Goal: Check status: Check status

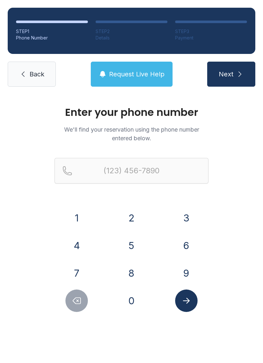
click at [83, 271] on button "7" at bounding box center [77, 273] width 22 height 22
click at [184, 217] on button "3" at bounding box center [186, 218] width 22 height 22
click at [89, 214] on div "1" at bounding box center [77, 218] width 45 height 22
click at [81, 222] on button "1" at bounding box center [77, 218] width 22 height 22
click at [182, 223] on button "3" at bounding box center [186, 218] width 22 height 22
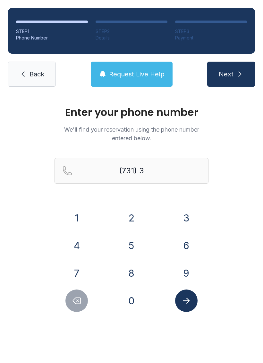
click at [133, 219] on button "2" at bounding box center [131, 218] width 22 height 22
click at [182, 244] on button "6" at bounding box center [186, 245] width 22 height 22
click at [136, 305] on button "0" at bounding box center [131, 301] width 22 height 22
click at [132, 272] on button "8" at bounding box center [131, 273] width 22 height 22
click at [179, 275] on button "9" at bounding box center [186, 273] width 22 height 22
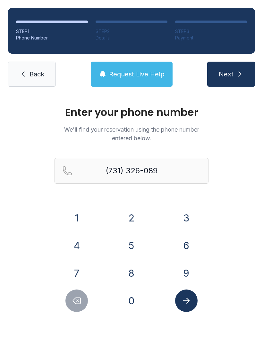
click at [182, 216] on button "3" at bounding box center [186, 218] width 22 height 22
click at [187, 306] on button "Submit lookup form" at bounding box center [186, 301] width 22 height 22
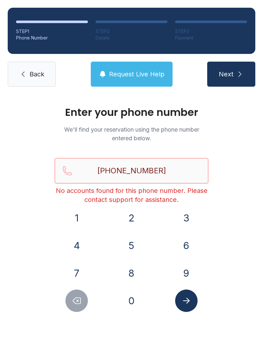
click at [183, 164] on input "[PHONE_NUMBER]" at bounding box center [132, 171] width 154 height 26
click at [186, 163] on input "[PHONE_NUMBER]" at bounding box center [132, 171] width 154 height 26
click at [147, 172] on input "[PHONE_NUMBER]" at bounding box center [132, 171] width 154 height 26
click at [147, 171] on input "[PHONE_NUMBER]" at bounding box center [132, 171] width 154 height 26
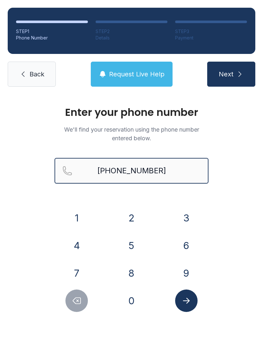
click at [231, 74] on button "Next" at bounding box center [231, 74] width 48 height 25
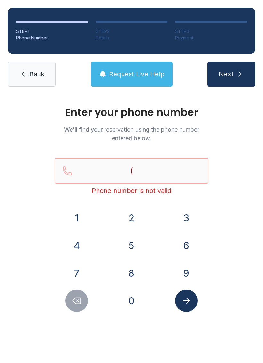
type input "("
click at [25, 67] on link "Back" at bounding box center [32, 74] width 48 height 25
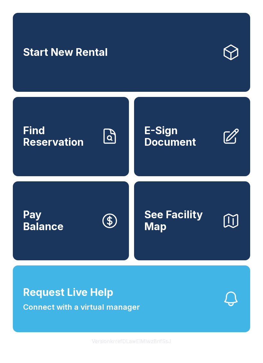
click at [85, 167] on link "Find Reservation" at bounding box center [71, 136] width 116 height 79
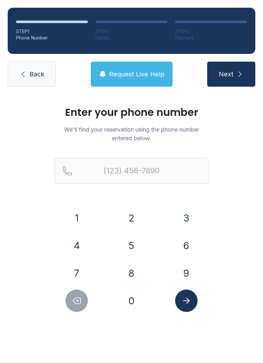
click at [82, 268] on button "7" at bounding box center [77, 273] width 22 height 22
click at [193, 217] on button "3" at bounding box center [186, 218] width 22 height 22
click at [83, 218] on button "1" at bounding box center [77, 218] width 22 height 22
click at [190, 214] on button "3" at bounding box center [186, 218] width 22 height 22
click at [132, 215] on button "2" at bounding box center [131, 218] width 22 height 22
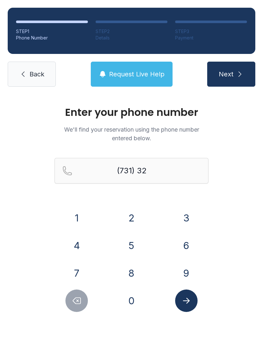
click at [189, 240] on button "6" at bounding box center [186, 245] width 22 height 22
click at [139, 300] on button "0" at bounding box center [131, 301] width 22 height 22
click at [133, 272] on button "8" at bounding box center [131, 273] width 22 height 22
click at [183, 275] on button "9" at bounding box center [186, 273] width 22 height 22
click at [182, 218] on button "3" at bounding box center [186, 218] width 22 height 22
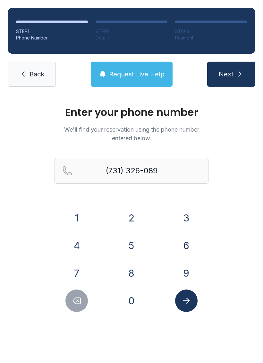
type input "[PHONE_NUMBER]"
click at [187, 303] on icon "Submit lookup form" at bounding box center [186, 301] width 7 height 6
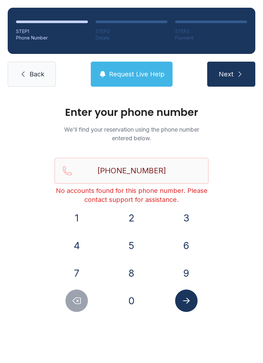
click at [140, 70] on span "Request Live Help" at bounding box center [137, 74] width 56 height 9
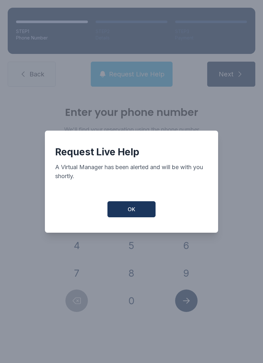
click at [131, 217] on button "OK" at bounding box center [132, 209] width 48 height 16
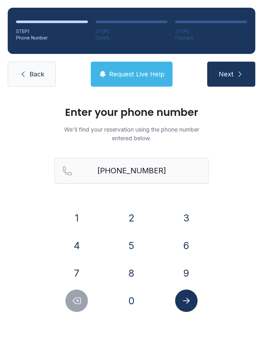
click at [157, 72] on span "Request Live Help" at bounding box center [137, 74] width 56 height 9
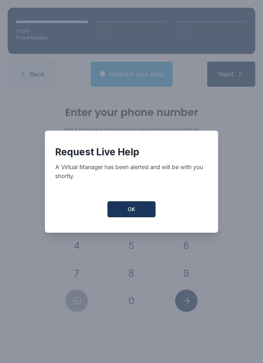
click at [147, 216] on button "OK" at bounding box center [132, 209] width 48 height 16
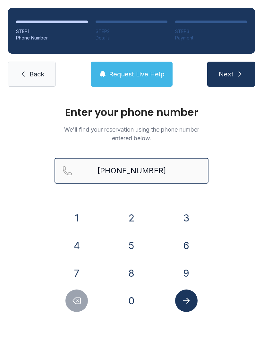
click at [171, 169] on input "[PHONE_NUMBER]" at bounding box center [132, 171] width 154 height 26
